Goal: Transaction & Acquisition: Purchase product/service

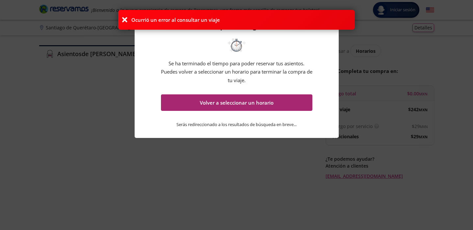
click at [210, 102] on button "Volver a seleccionar un horario" at bounding box center [237, 102] width 152 height 16
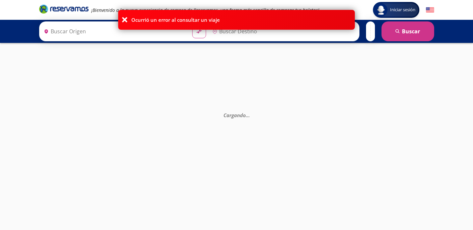
type input "Querétaro, Querétaro"
type input "[GEOGRAPHIC_DATA], [GEOGRAPHIC_DATA]"
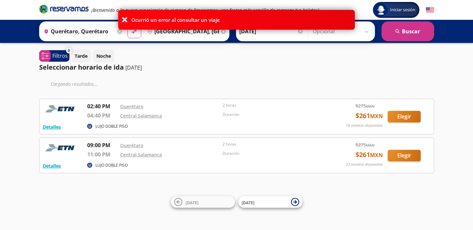
click at [124, 20] on icon at bounding box center [125, 19] width 7 height 7
click at [126, 18] on icon at bounding box center [125, 19] width 7 height 7
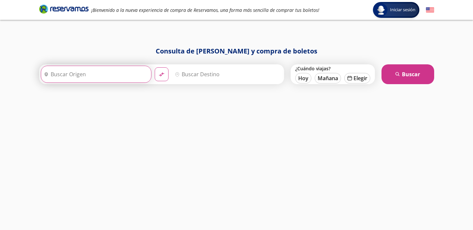
click at [76, 71] on input "Origen" at bounding box center [95, 74] width 108 height 16
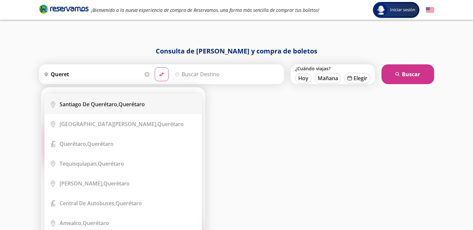
click at [93, 105] on b "Santiago de Querétaro," at bounding box center [89, 103] width 59 height 7
type input "Santiago de Querétaro, Querétaro"
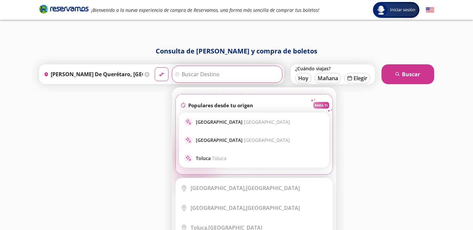
click at [224, 74] on input "Destino" at bounding box center [226, 74] width 108 height 16
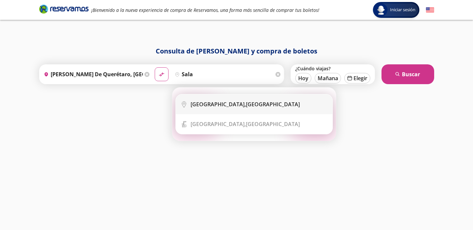
click at [255, 101] on div "Salamanca, Guanajuato" at bounding box center [259, 103] width 137 height 7
type input "Salamanca, Guanajuato"
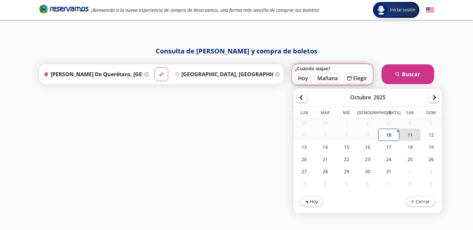
click at [412, 132] on div "11" at bounding box center [410, 134] width 21 height 12
type input "11-Oct-25"
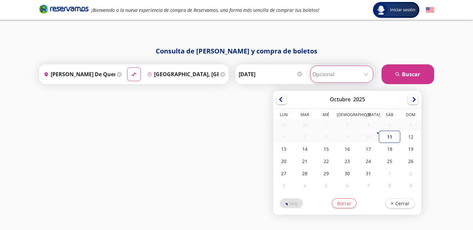
click at [369, 73] on input "Opcional" at bounding box center [342, 74] width 59 height 16
click at [186, 176] on div "Consulta de horarios y compra de boletos Origen heroicons:map-pin-20-solid Sant…" at bounding box center [237, 131] width 402 height 170
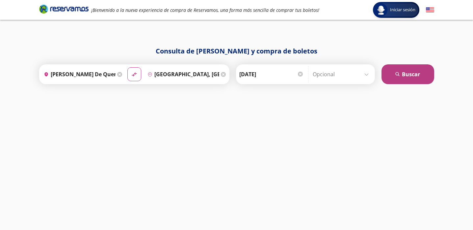
click at [425, 77] on button "search Buscar" at bounding box center [408, 74] width 53 height 20
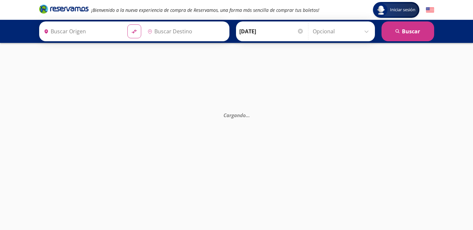
type input "Santiago de Querétaro, Querétaro"
type input "Salamanca, Guanajuato"
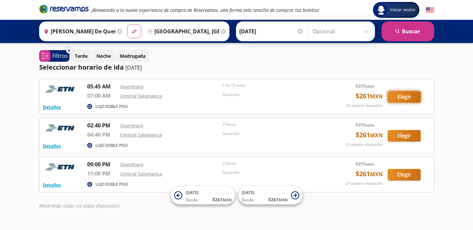
click at [391, 93] on button "Elegir" at bounding box center [404, 97] width 33 height 12
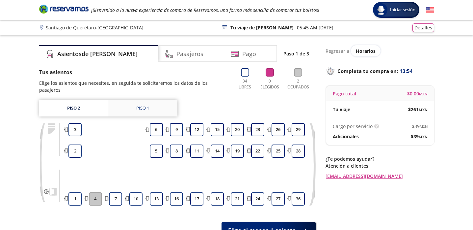
click at [133, 106] on link "Piso 1" at bounding box center [142, 108] width 69 height 16
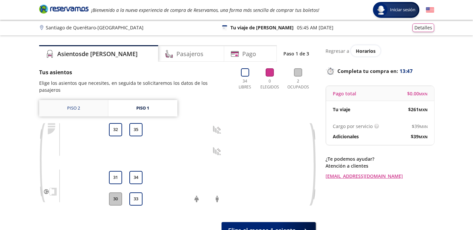
click at [98, 105] on link "Piso 2" at bounding box center [73, 108] width 69 height 16
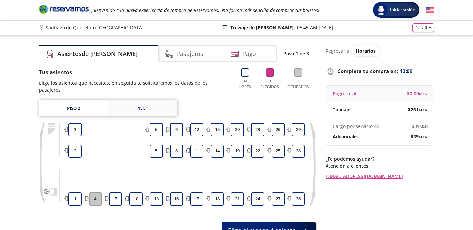
click at [130, 108] on link "Piso 1" at bounding box center [142, 108] width 69 height 16
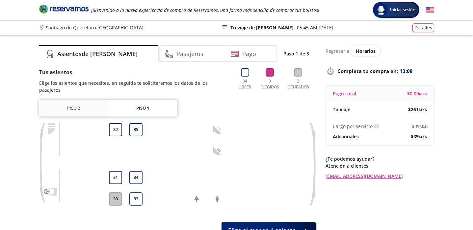
click at [81, 106] on link "Piso 2" at bounding box center [73, 108] width 69 height 16
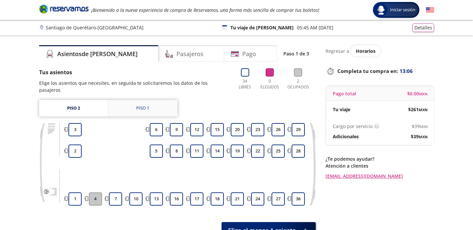
click at [145, 107] on link "Piso 1" at bounding box center [142, 108] width 69 height 16
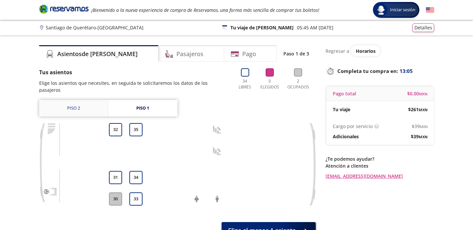
click at [72, 103] on link "Piso 2" at bounding box center [73, 108] width 69 height 16
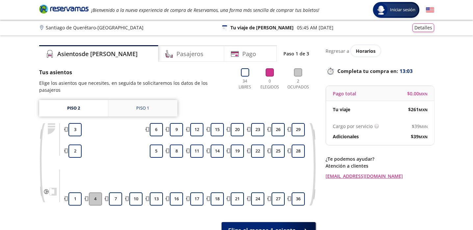
click at [130, 107] on link "Piso 1" at bounding box center [142, 108] width 69 height 16
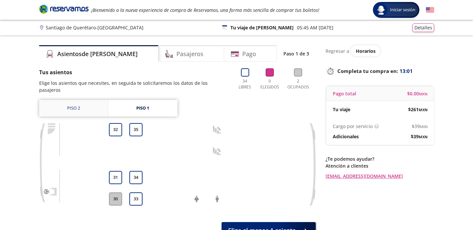
click at [91, 101] on link "Piso 2" at bounding box center [73, 108] width 69 height 16
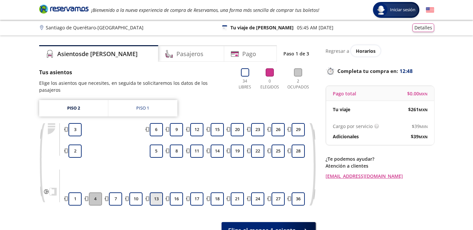
click at [160, 193] on button "13" at bounding box center [156, 198] width 13 height 13
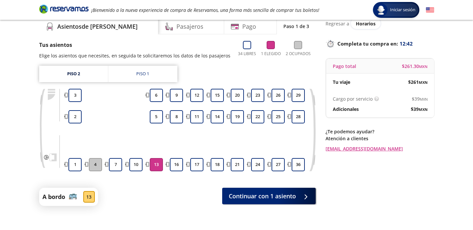
scroll to position [28, 0]
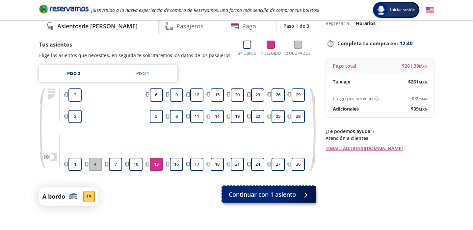
click at [280, 196] on span "Continuar con 1 asiento" at bounding box center [262, 194] width 67 height 9
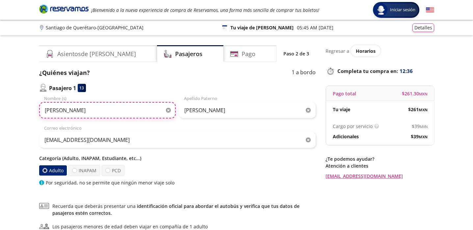
click at [135, 107] on input "Giovanni" at bounding box center [107, 110] width 137 height 16
type input "G"
type input "[PERSON_NAME]"
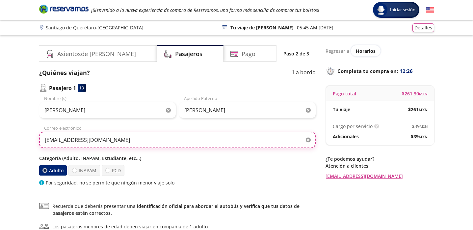
click at [172, 142] on input "lopezsanvic101@gmail.com" at bounding box center [177, 139] width 277 height 16
type input "l"
type input "[EMAIL_ADDRESS][DOMAIN_NAME]"
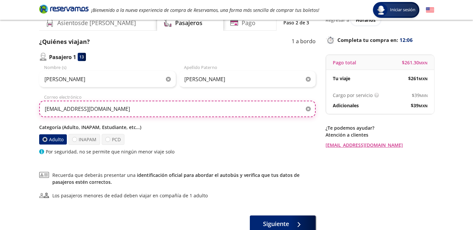
scroll to position [32, 0]
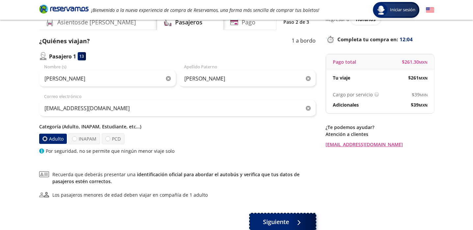
click at [276, 219] on span "Siguiente" at bounding box center [276, 221] width 26 height 9
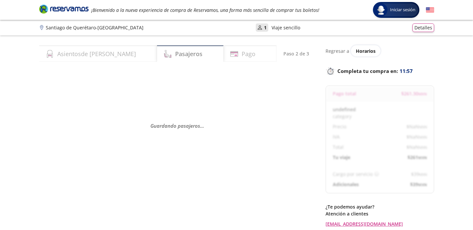
select select "MX"
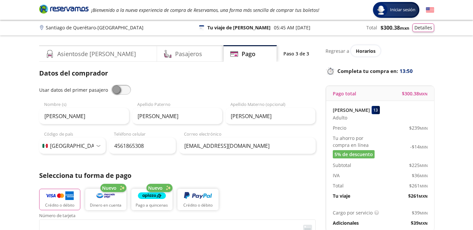
click at [114, 86] on span at bounding box center [121, 90] width 20 height 10
click at [111, 85] on input "checkbox" at bounding box center [111, 85] width 0 height 0
type input "[PERSON_NAME]"
type input "[EMAIL_ADDRESS][DOMAIN_NAME]"
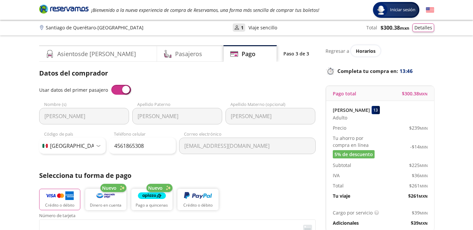
click at [124, 89] on span at bounding box center [121, 90] width 20 height 10
click at [111, 85] on input "checkbox" at bounding box center [111, 85] width 0 height 0
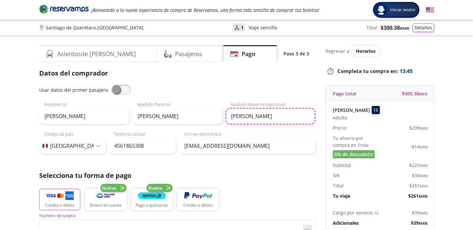
click at [254, 117] on input "Lopez" at bounding box center [271, 116] width 90 height 16
type input "L"
type input "hernandez"
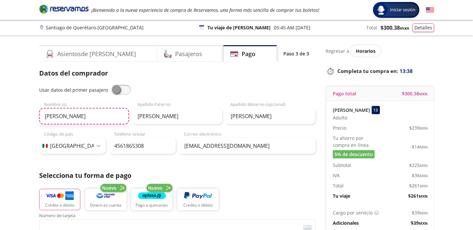
click at [85, 117] on input "[PERSON_NAME]" at bounding box center [84, 116] width 90 height 16
type input "Hugo Enrique"
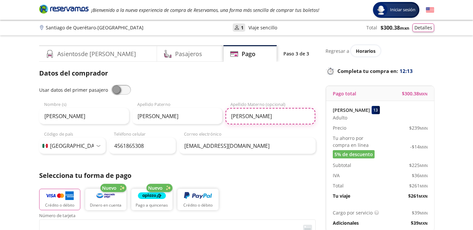
click at [234, 115] on input "hernandez" at bounding box center [271, 116] width 90 height 16
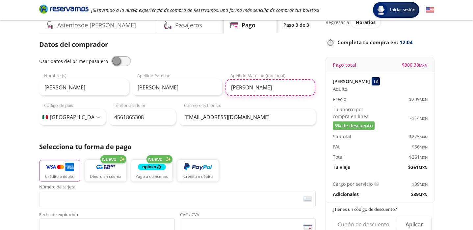
scroll to position [29, 0]
type input "Hernandez"
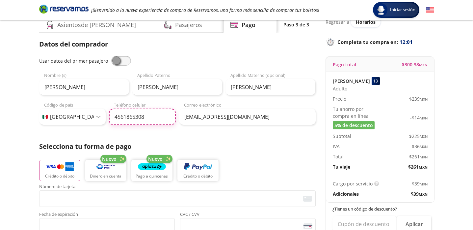
click at [156, 121] on input "4561865308" at bounding box center [142, 116] width 67 height 16
type input "4"
type input "442 598 4116"
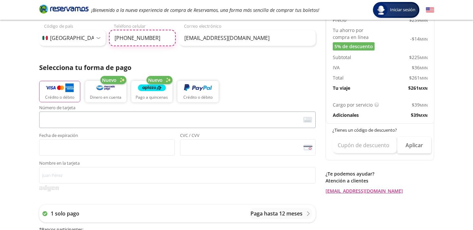
scroll to position [108, 0]
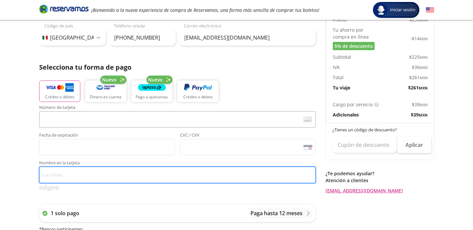
type input "[PERSON_NAME]"
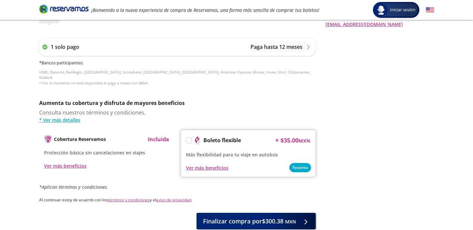
scroll to position [311, 0]
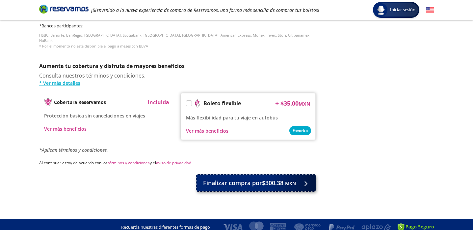
click at [277, 178] on span "Finalizar compra por $300.38 MXN" at bounding box center [249, 182] width 93 height 9
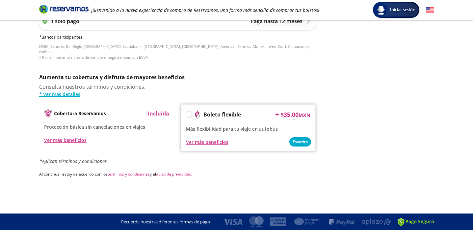
scroll to position [0, 0]
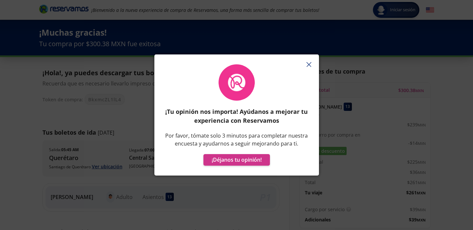
click at [310, 66] on icon "button" at bounding box center [309, 64] width 5 height 5
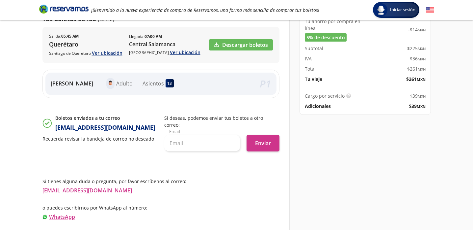
scroll to position [123, 0]
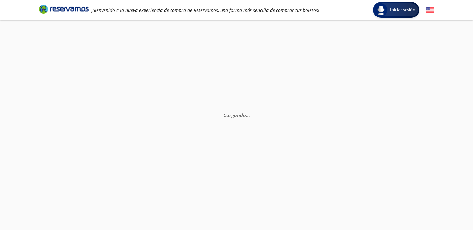
scroll to position [3, 0]
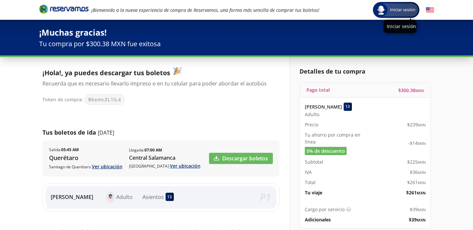
click at [398, 6] on div "Iniciar sesión" at bounding box center [396, 9] width 44 height 13
